Goal: Task Accomplishment & Management: Manage account settings

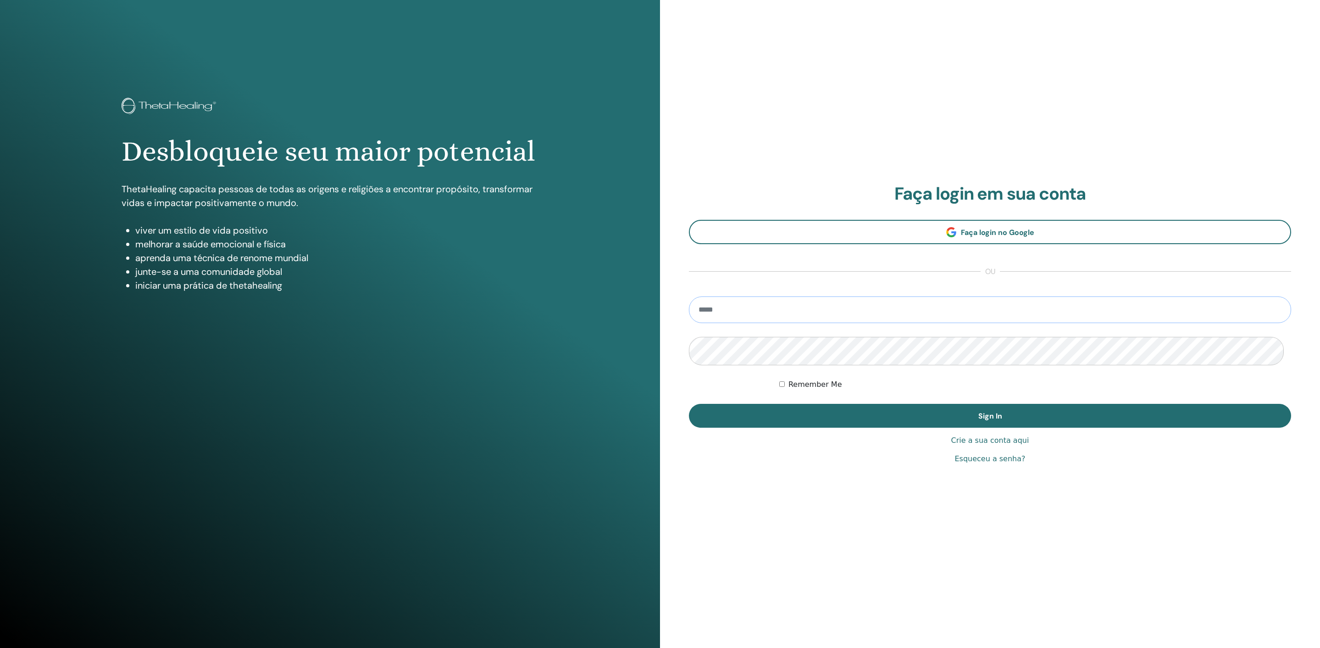
type input "**********"
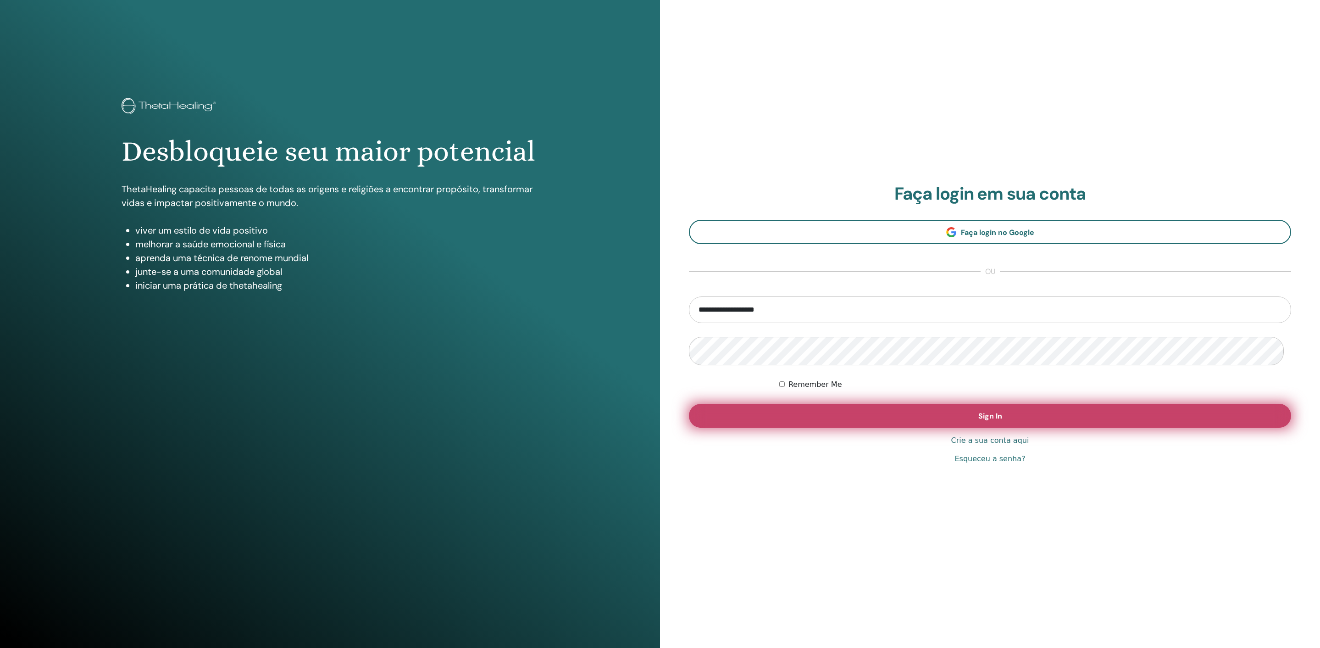
click at [787, 424] on button "Sign In" at bounding box center [990, 416] width 602 height 24
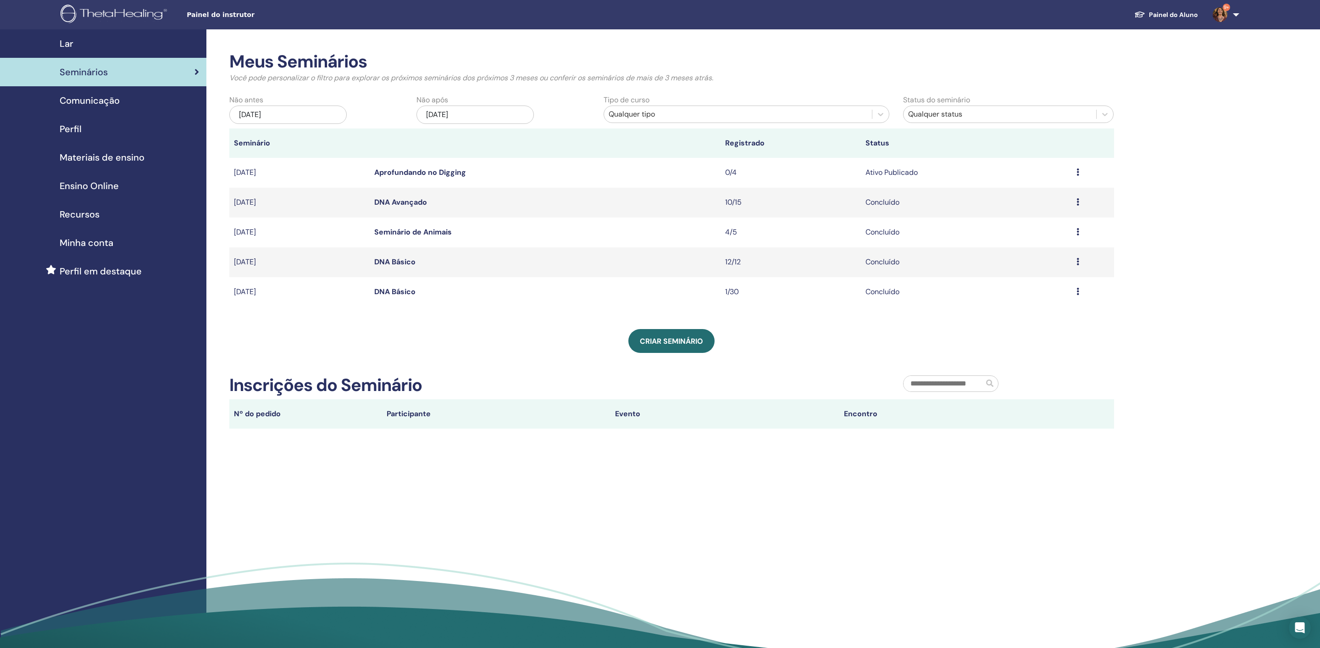
click at [1080, 178] on div "Visualizar Editar Participantes Cancelar" at bounding box center [1093, 172] width 33 height 11
click at [1019, 216] on link "Participantes" at bounding box center [1011, 217] width 45 height 10
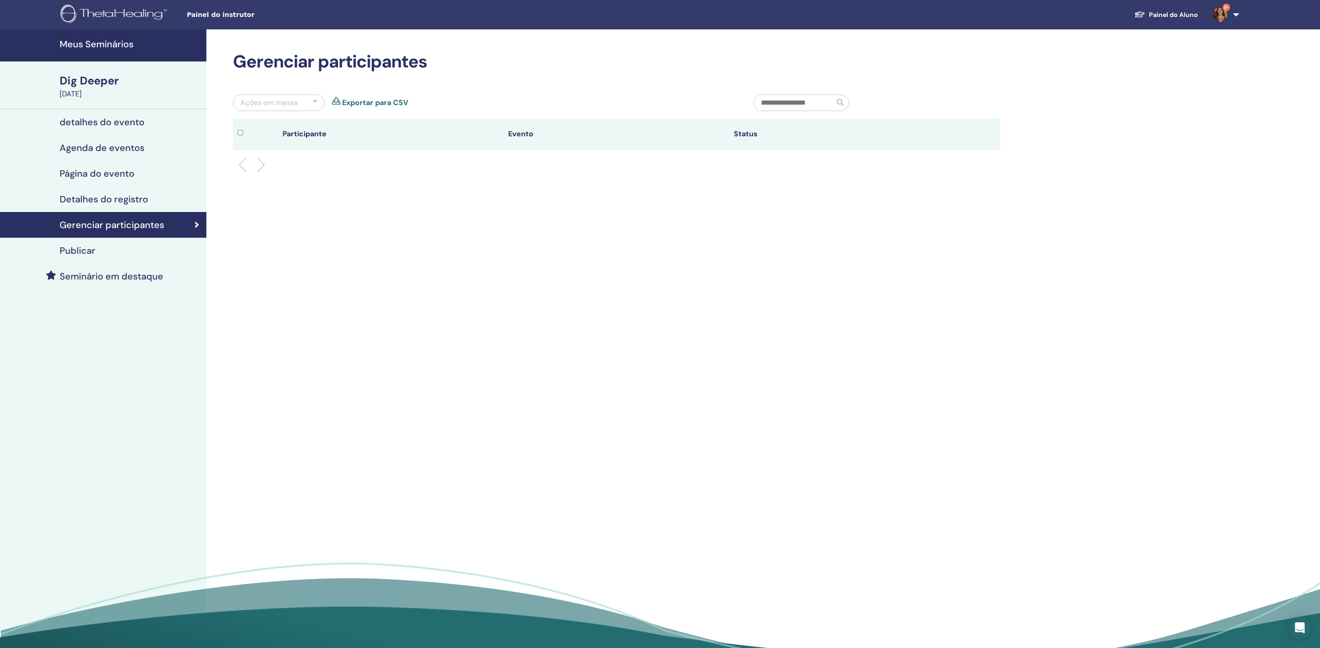
click at [122, 258] on link "Publicar" at bounding box center [103, 251] width 206 height 26
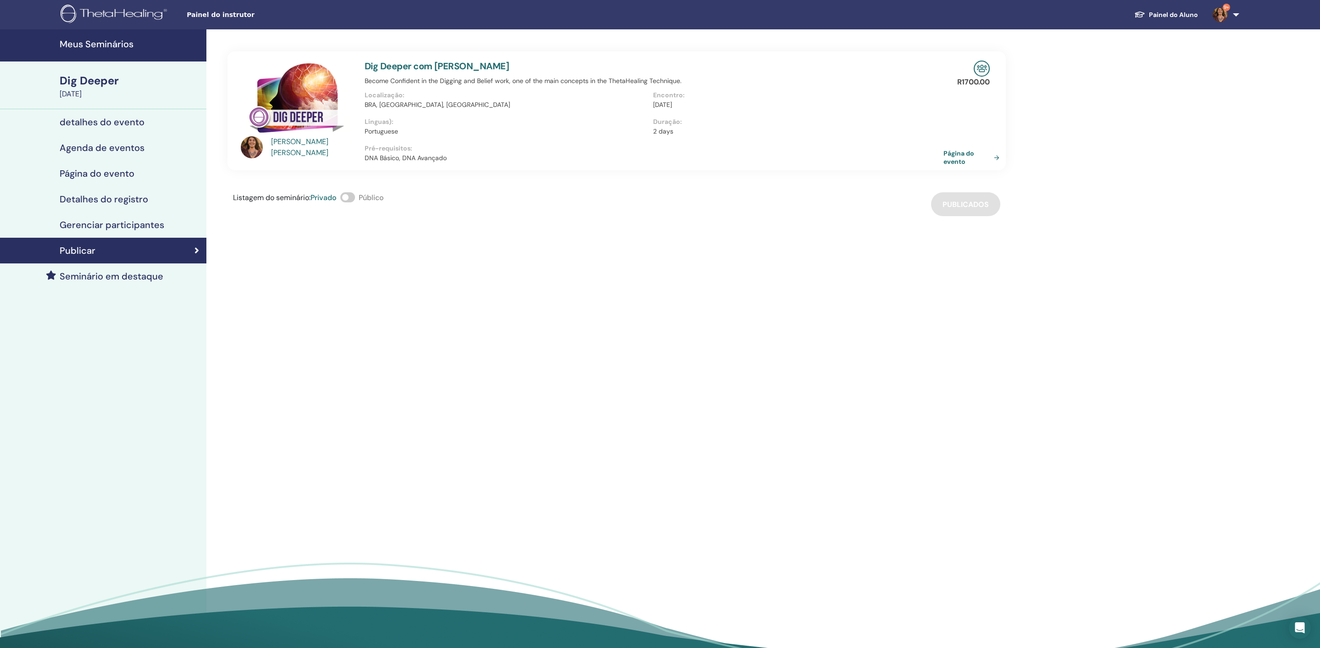
click at [958, 166] on link "Página do evento" at bounding box center [974, 157] width 60 height 17
